Goal: Obtain resource: Download file/media

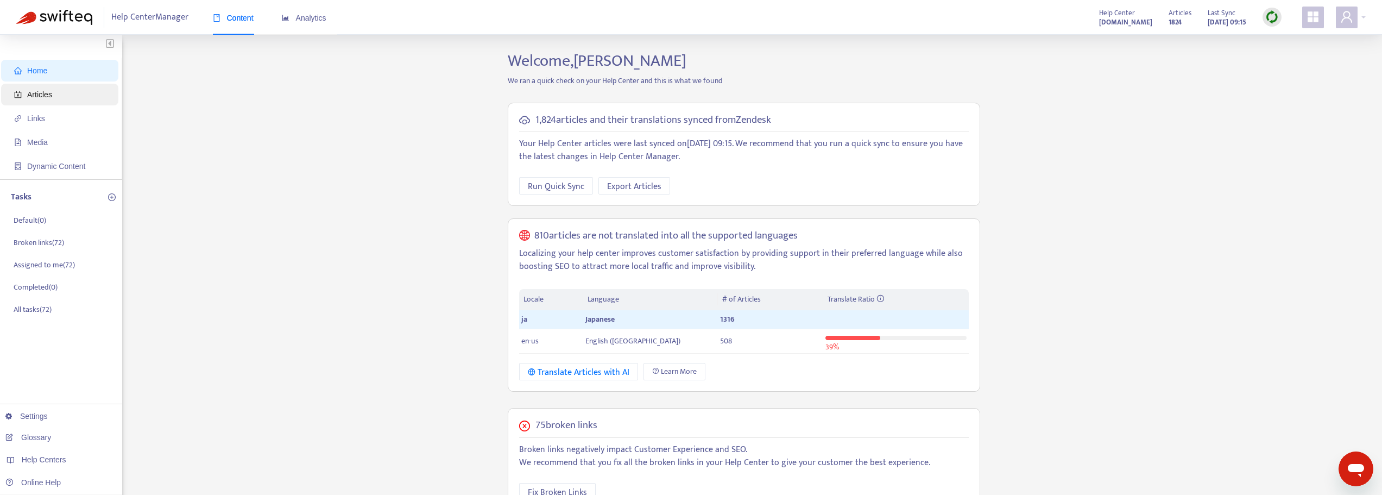
click at [39, 94] on span "Articles" at bounding box center [39, 94] width 25 height 9
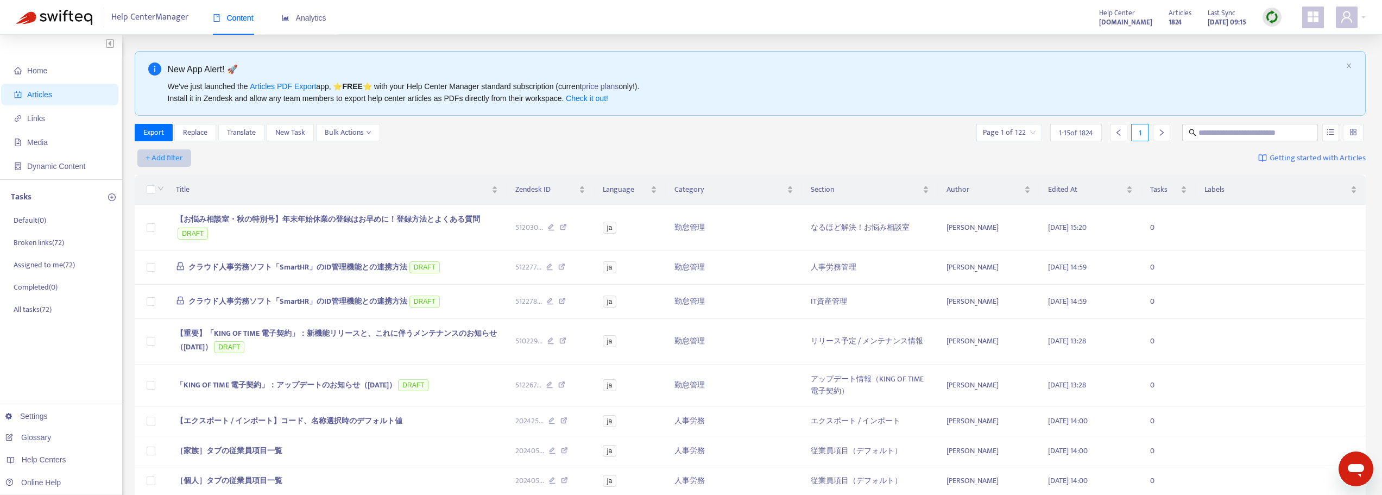
click at [155, 162] on span "+ Add filter" at bounding box center [164, 157] width 37 height 13
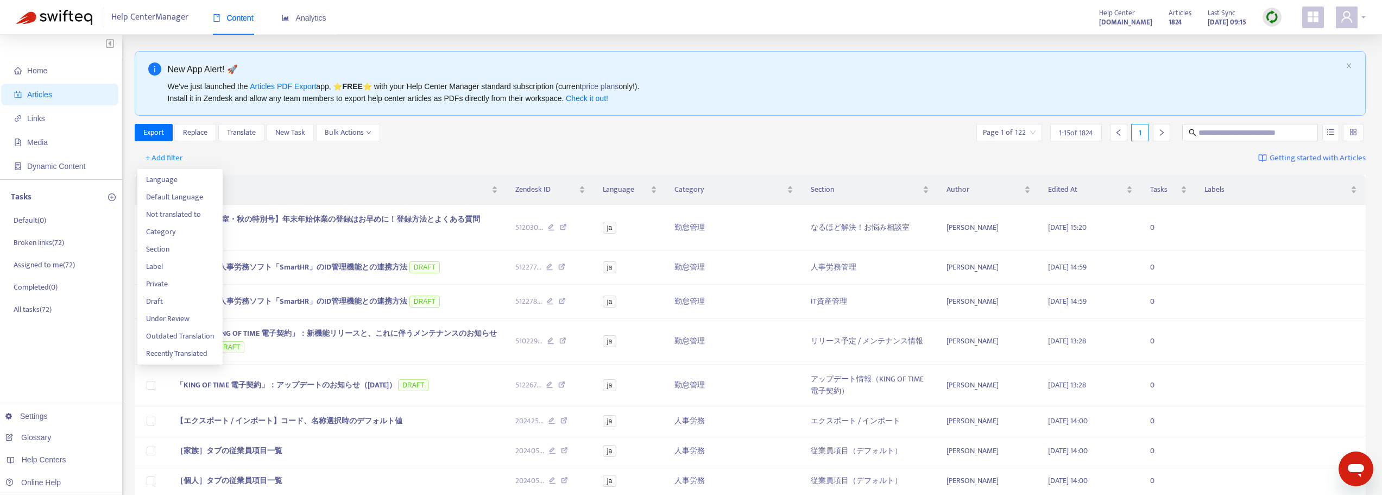
click at [1362, 22] on div at bounding box center [1351, 18] width 30 height 22
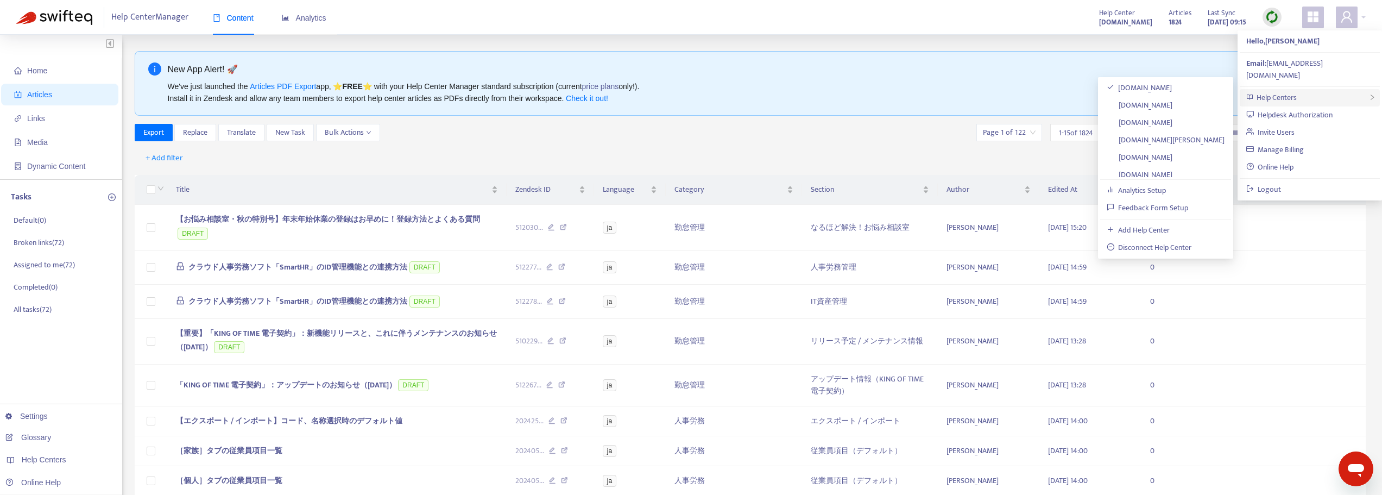
click at [1308, 89] on div "Help Centers" at bounding box center [1310, 97] width 140 height 17
click at [1172, 169] on link "[DOMAIN_NAME]" at bounding box center [1140, 174] width 66 height 12
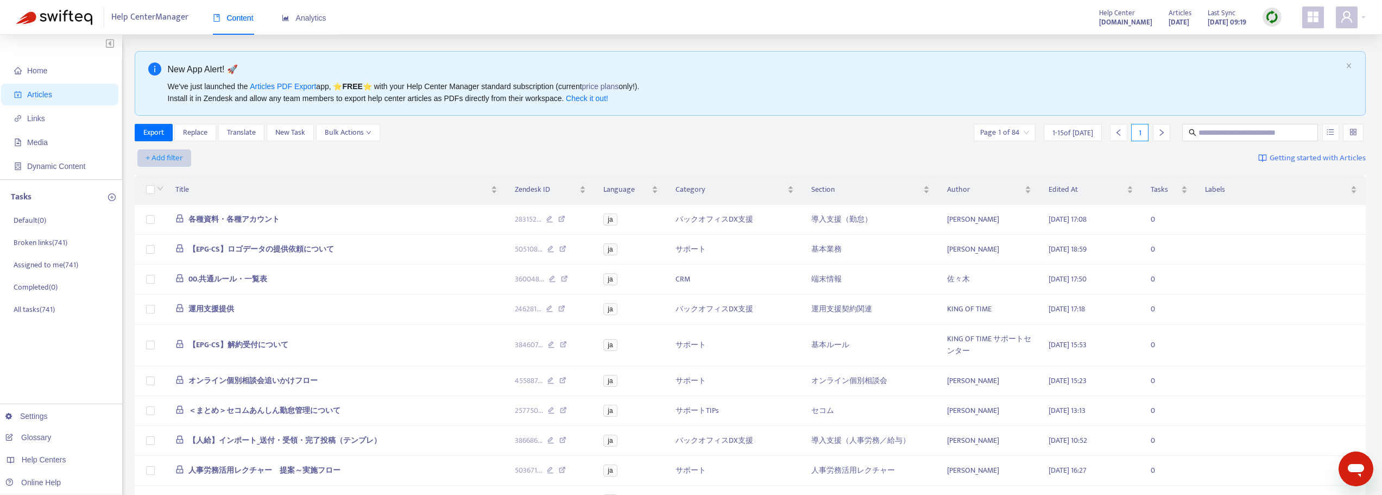
click at [156, 162] on span "+ Add filter" at bounding box center [164, 157] width 37 height 13
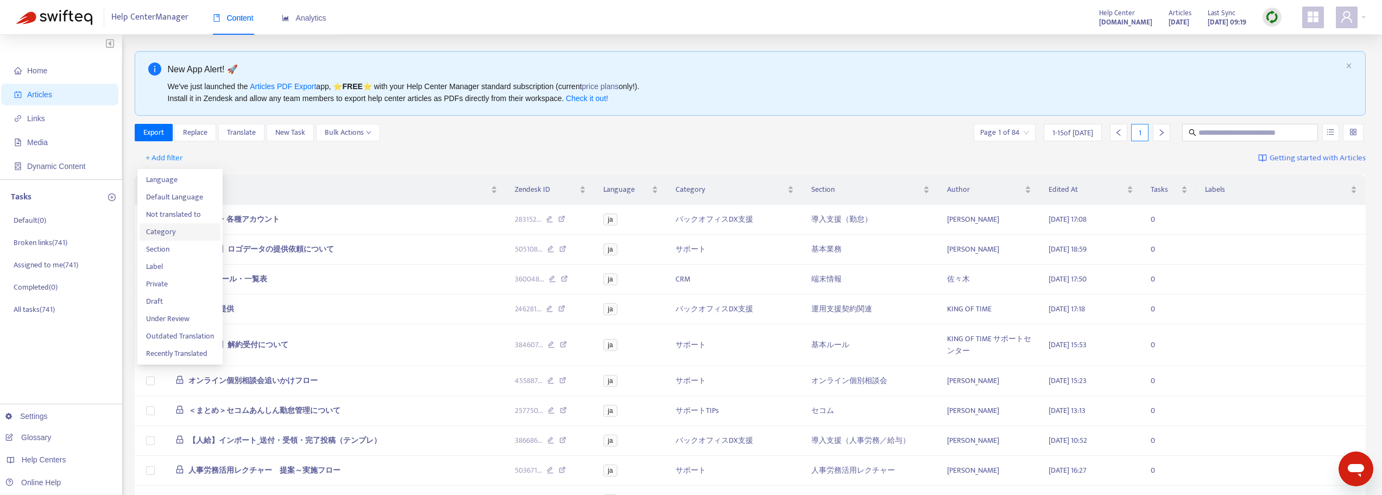
click at [163, 235] on span "Category" at bounding box center [180, 232] width 68 height 12
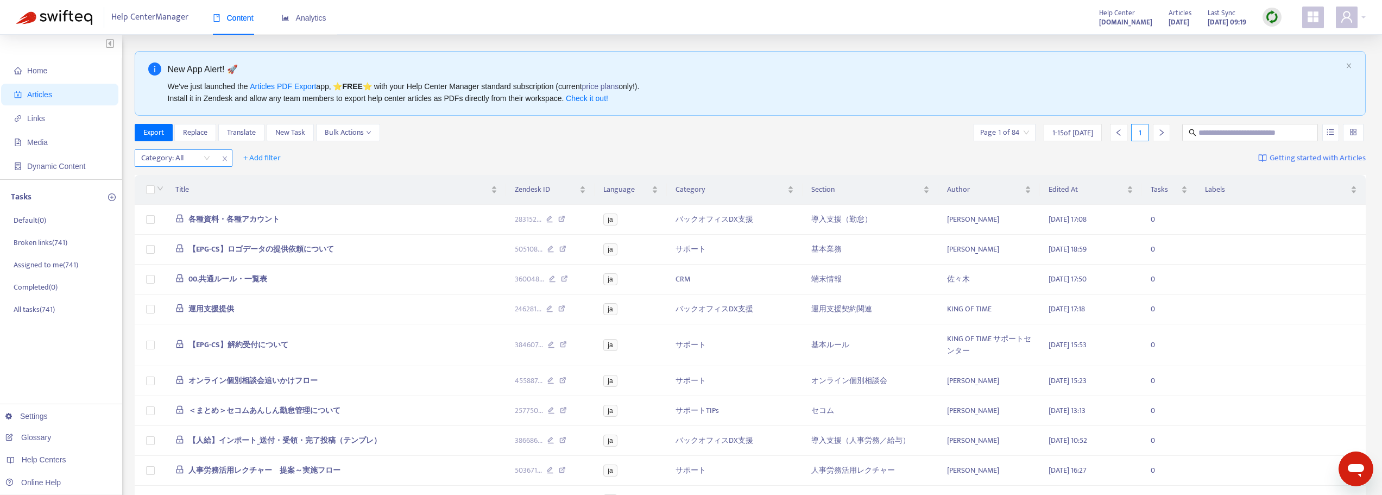
click at [197, 160] on div at bounding box center [170, 157] width 66 height 13
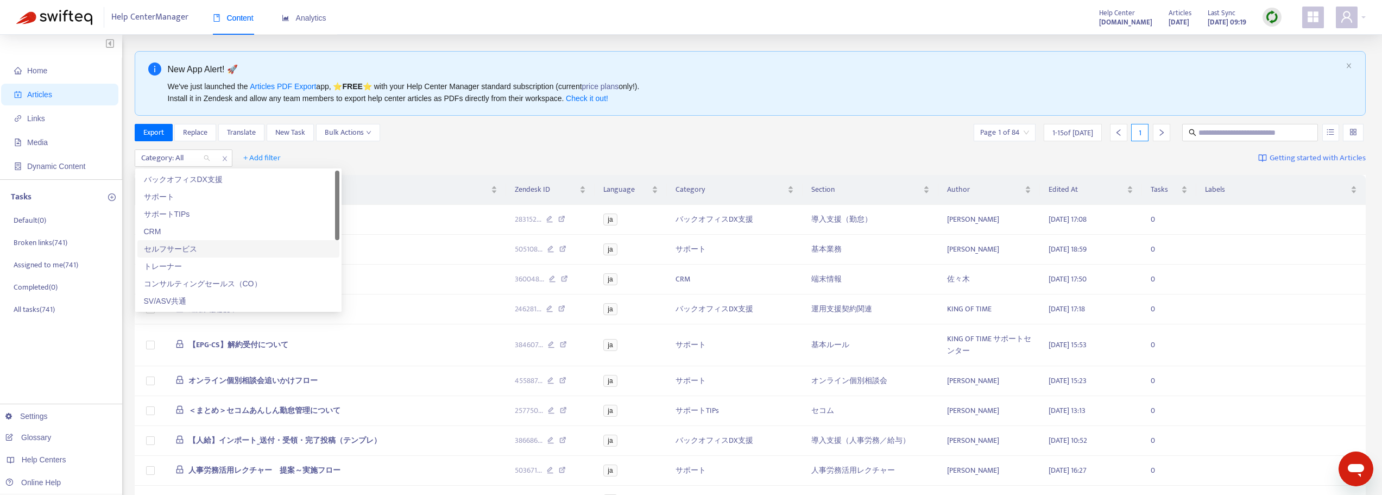
click at [184, 242] on div "セルフサービス" at bounding box center [238, 248] width 202 height 17
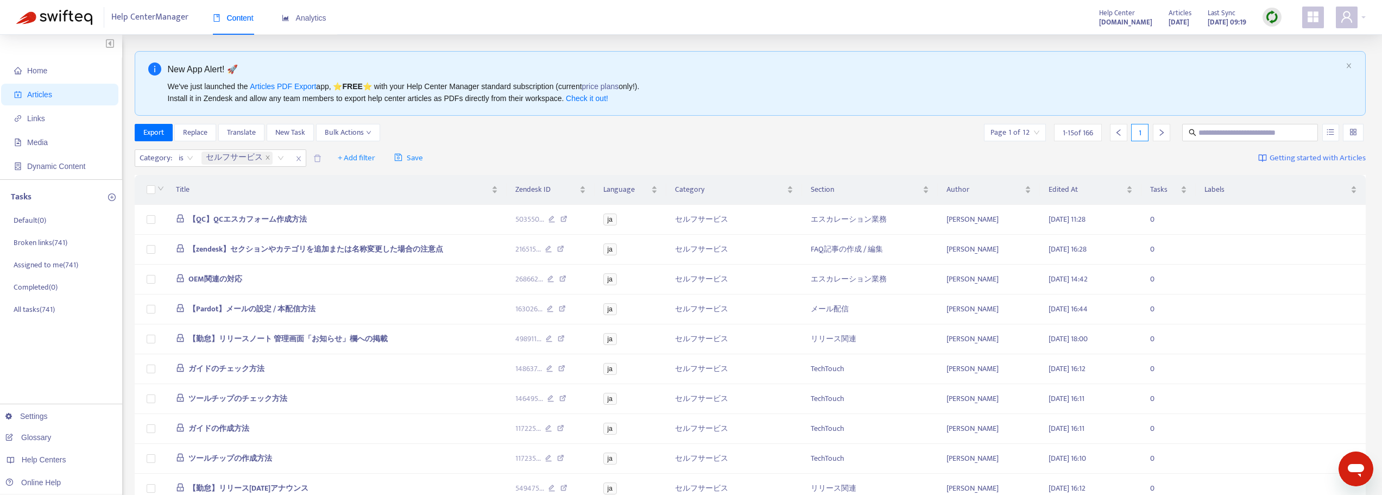
click at [502, 155] on div "Category : is セルフサービス + Add filter Save Getting started with Articles" at bounding box center [750, 159] width 1231 height 26
click at [922, 134] on div "Export Replace Translate New Task Bulk Actions Page 1 of 12 1 - 15 of 166 1" at bounding box center [750, 132] width 1231 height 17
click at [1011, 131] on input "search" at bounding box center [1014, 132] width 49 height 16
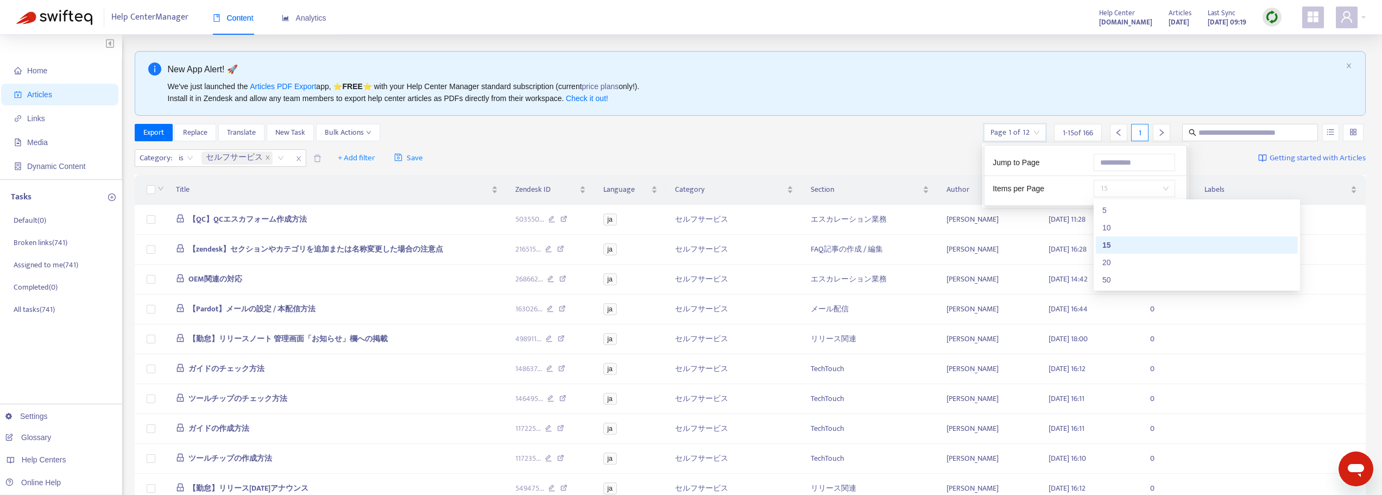
click at [1119, 194] on span "15" at bounding box center [1134, 188] width 68 height 16
click at [1113, 275] on div "50" at bounding box center [1196, 280] width 189 height 12
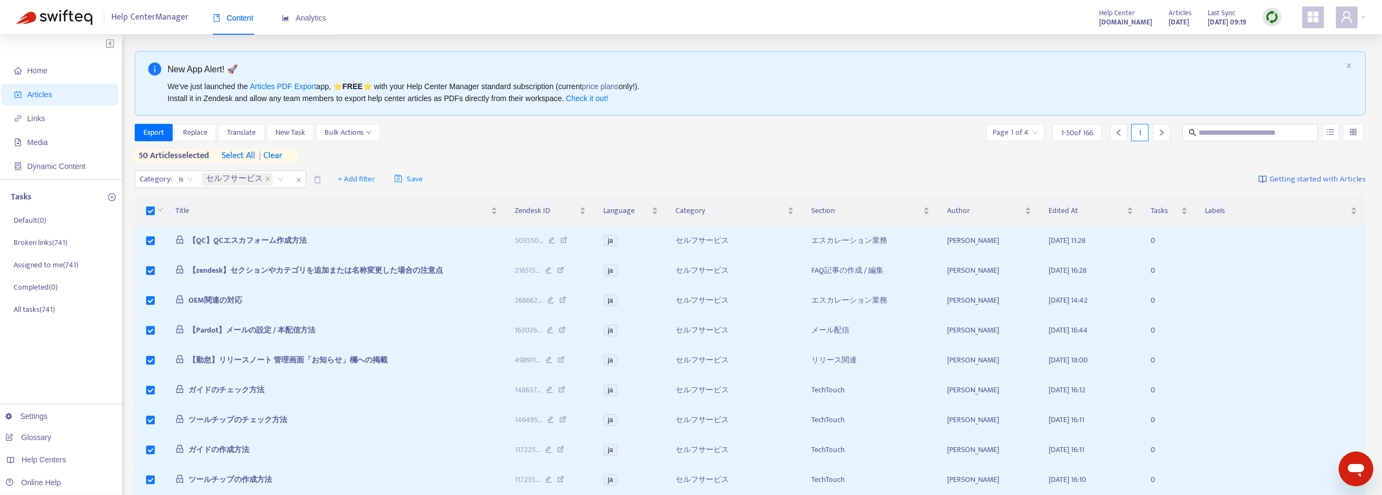
click at [1164, 132] on icon "right" at bounding box center [1162, 133] width 8 height 8
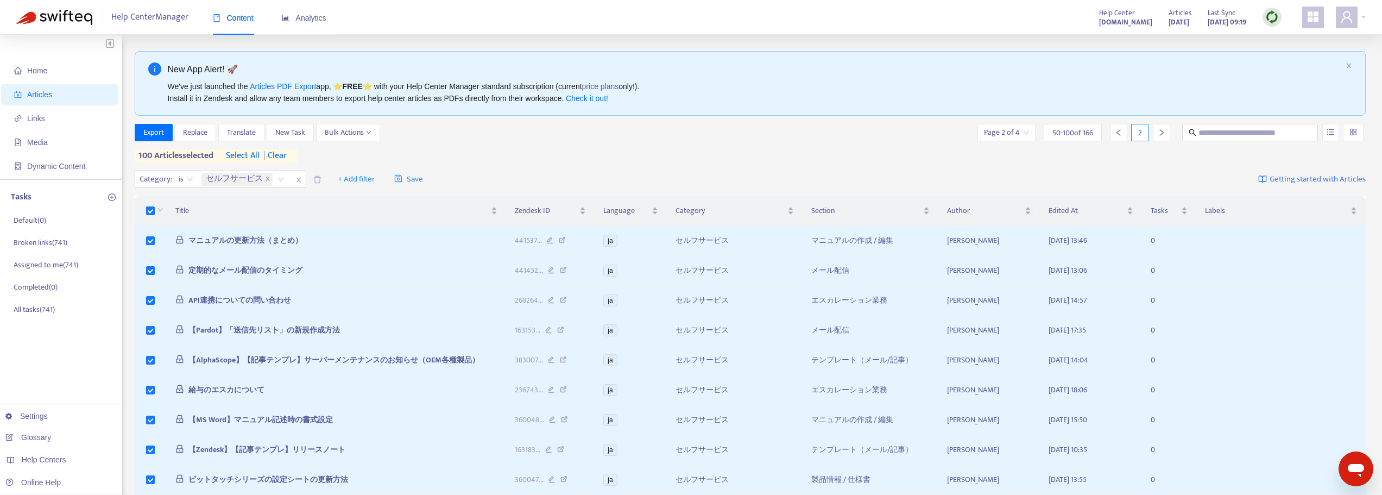
click at [1156, 132] on div at bounding box center [1161, 132] width 17 height 17
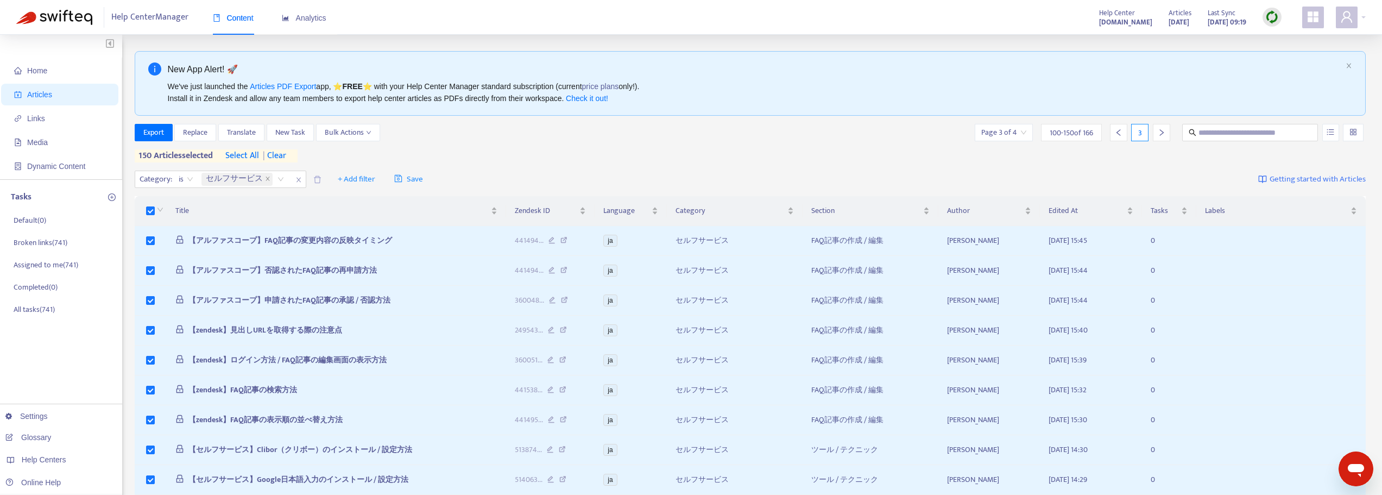
click at [1159, 133] on icon "right" at bounding box center [1162, 133] width 8 height 8
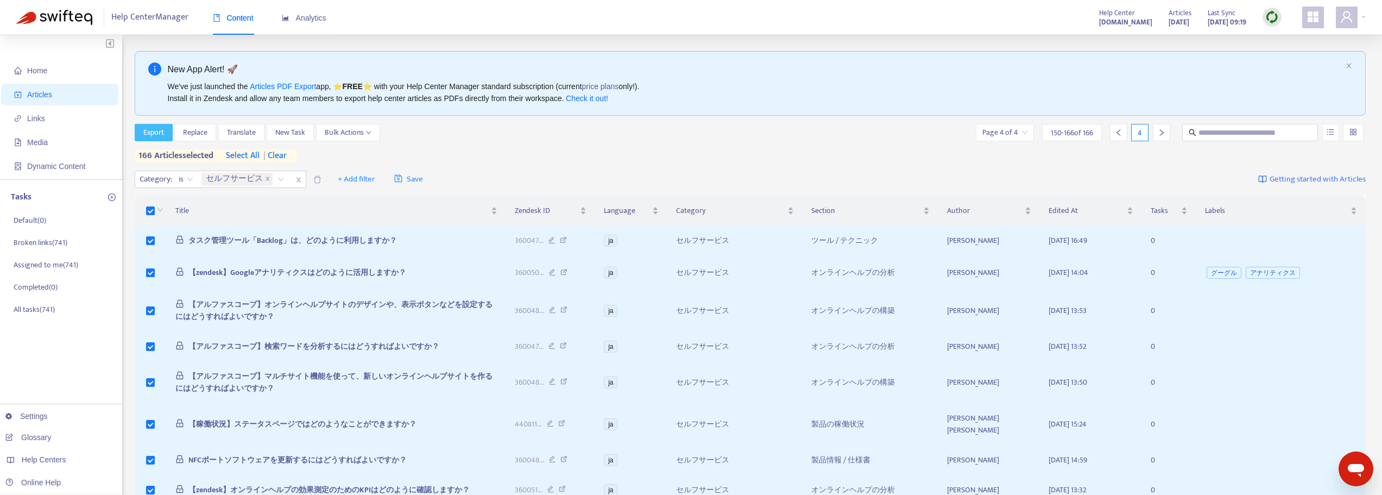
click at [144, 132] on span "Export" at bounding box center [153, 133] width 21 height 12
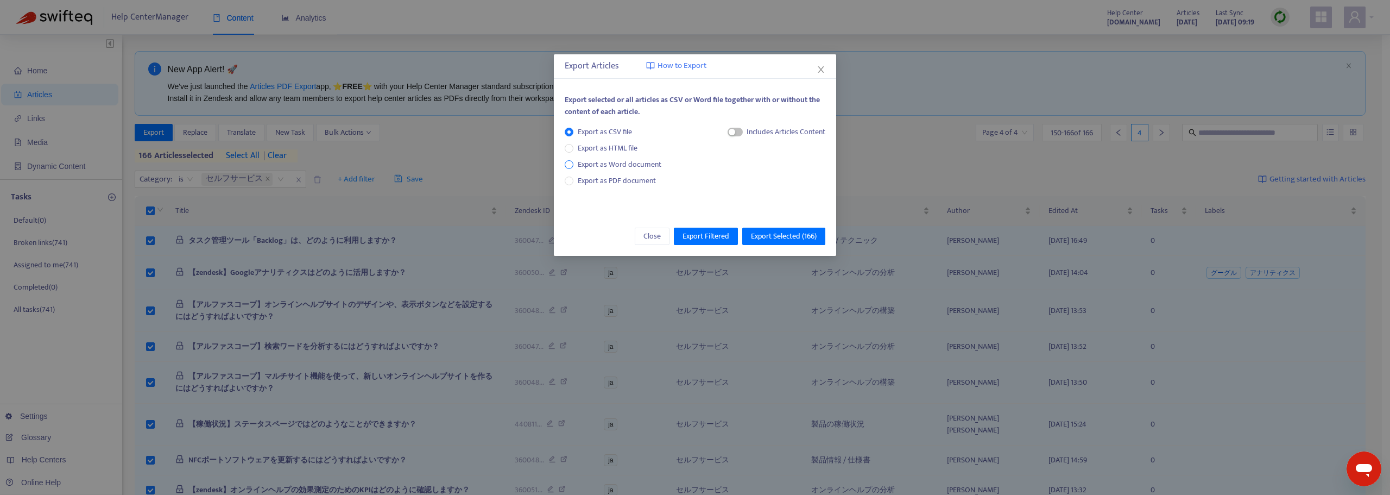
click at [646, 165] on span "Export as Word document" at bounding box center [619, 165] width 92 height 12
click at [726, 131] on span "button" at bounding box center [722, 132] width 15 height 9
click at [721, 130] on button "button" at bounding box center [722, 132] width 15 height 9
click at [728, 130] on span "button" at bounding box center [722, 132] width 15 height 9
click at [608, 127] on span "Export as CSV file" at bounding box center [604, 132] width 63 height 12
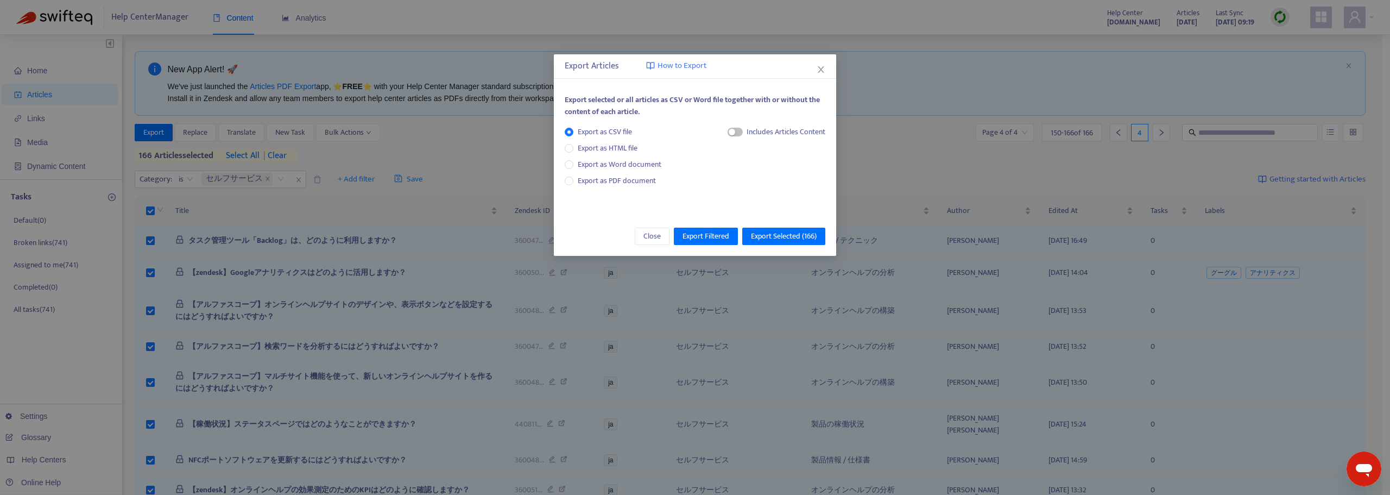
click at [741, 135] on div "Includes Articles Content" at bounding box center [777, 136] width 98 height 20
click at [739, 132] on span "button" at bounding box center [735, 132] width 15 height 9
click at [737, 131] on div "button" at bounding box center [738, 132] width 7 height 7
click at [780, 234] on span "Export Selected ( 166 )" at bounding box center [784, 236] width 66 height 12
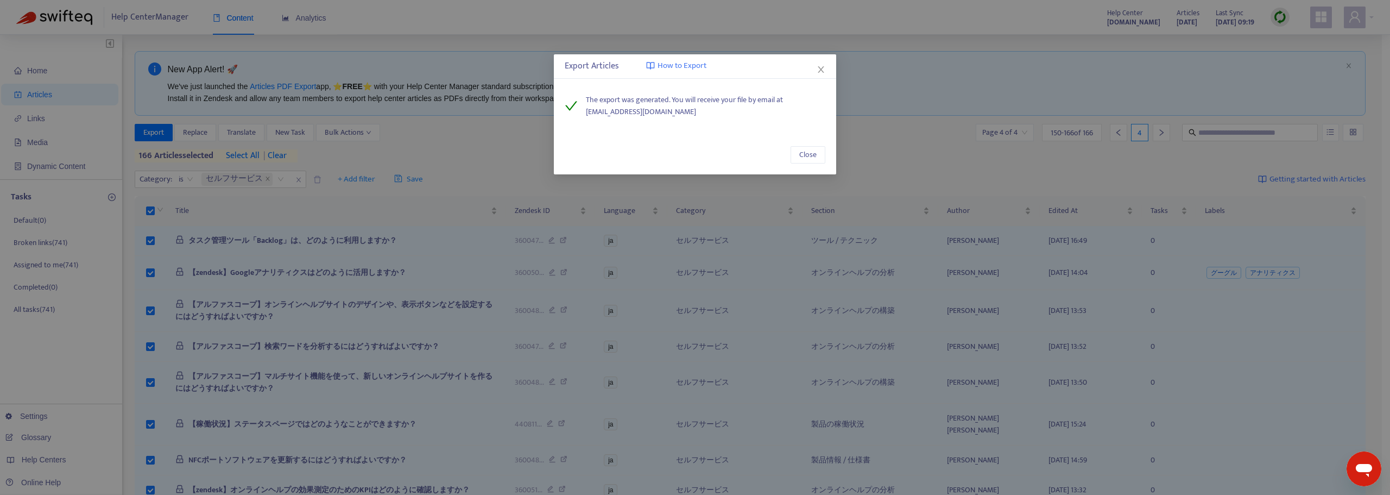
click at [675, 62] on span "How to Export" at bounding box center [681, 66] width 49 height 12
click at [808, 154] on span "Close" at bounding box center [807, 155] width 17 height 12
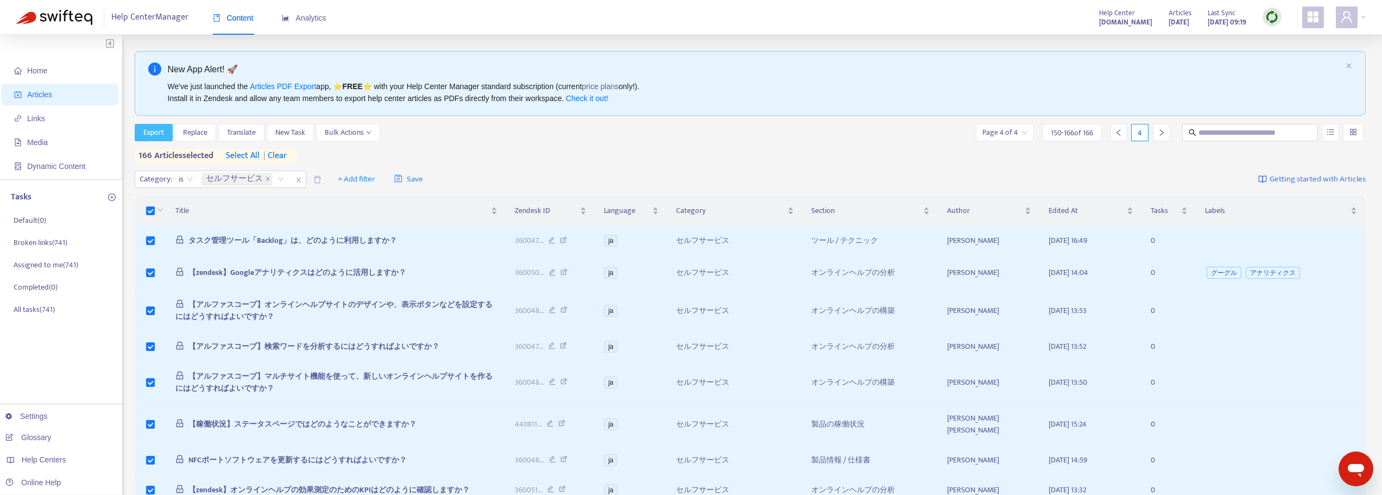
click at [142, 130] on button "Export" at bounding box center [154, 132] width 38 height 17
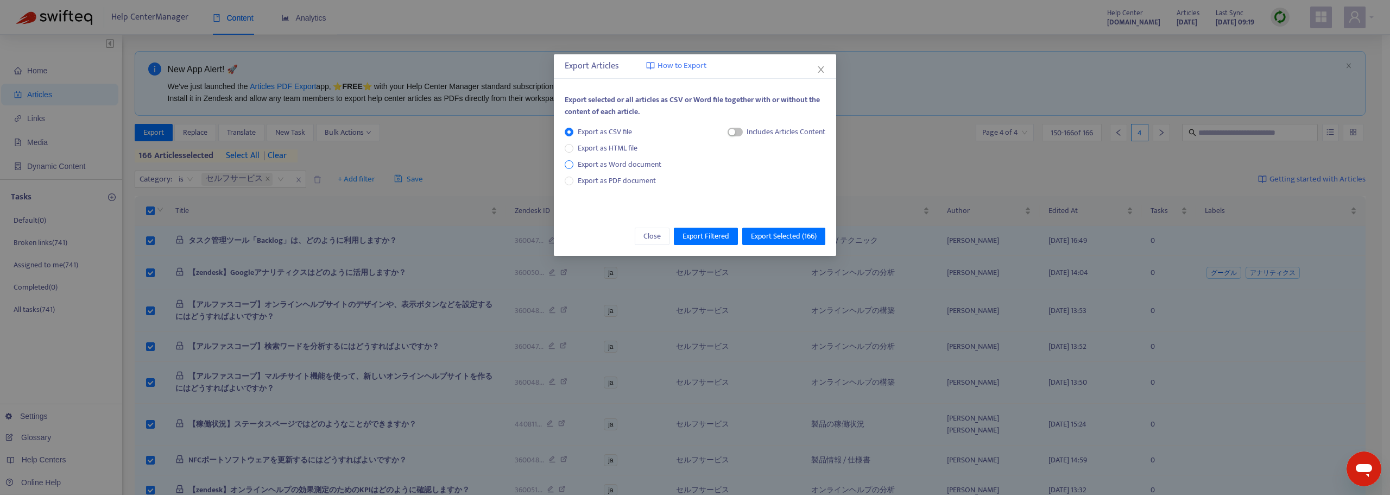
click at [613, 163] on span "Export as Word document" at bounding box center [619, 165] width 92 height 12
click at [778, 237] on span "Export Selected ( 166 )" at bounding box center [784, 236] width 66 height 12
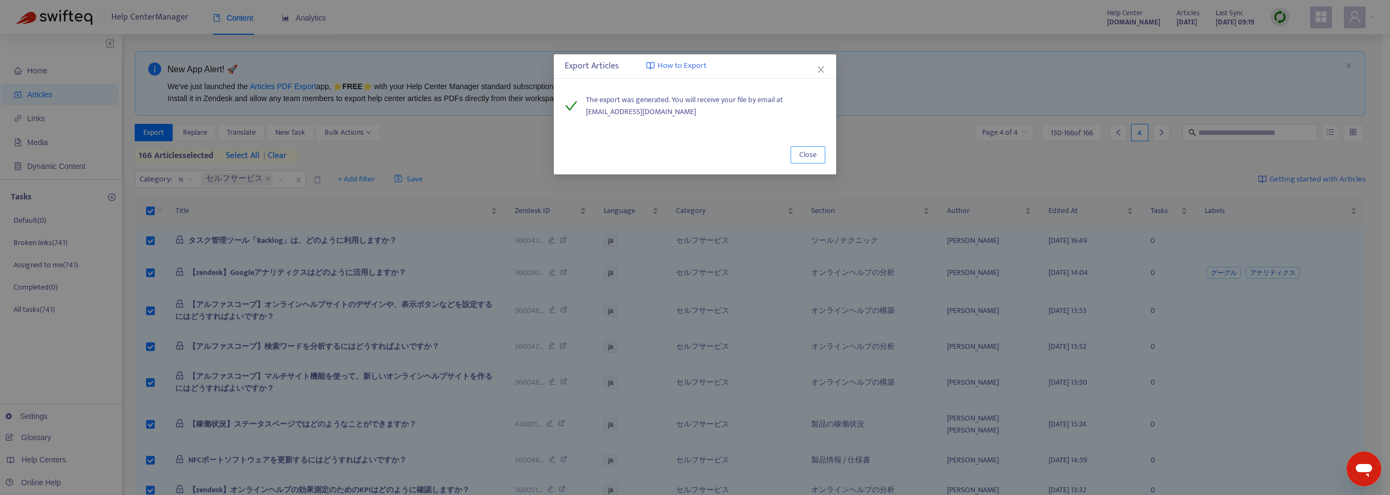
click at [810, 154] on span "Close" at bounding box center [807, 155] width 17 height 12
